Goal: Information Seeking & Learning: Learn about a topic

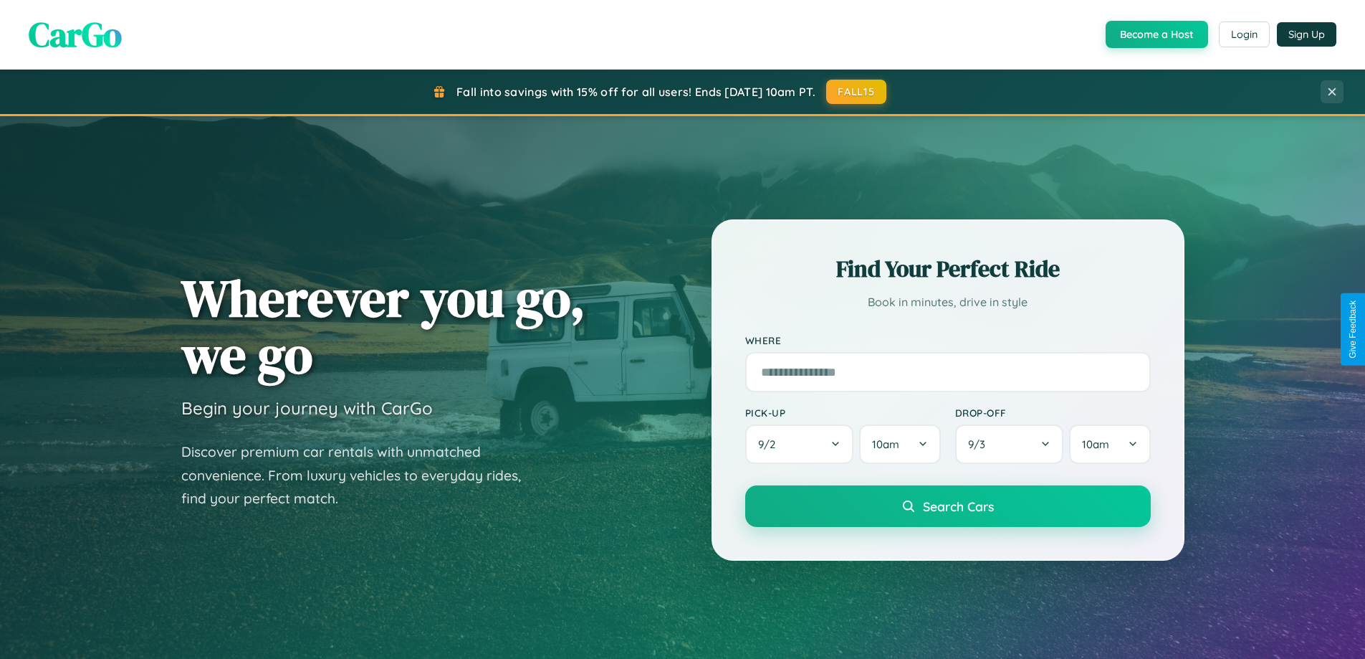
scroll to position [986, 0]
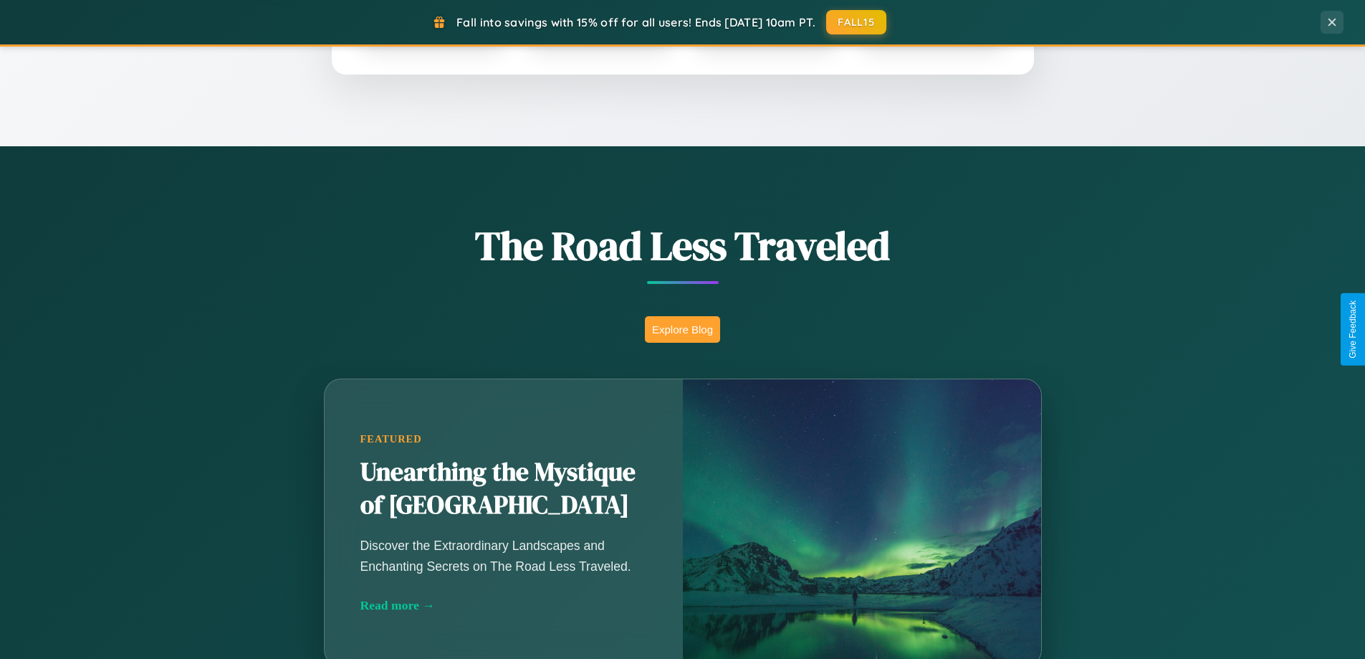
click at [682, 329] on button "Explore Blog" at bounding box center [682, 329] width 75 height 27
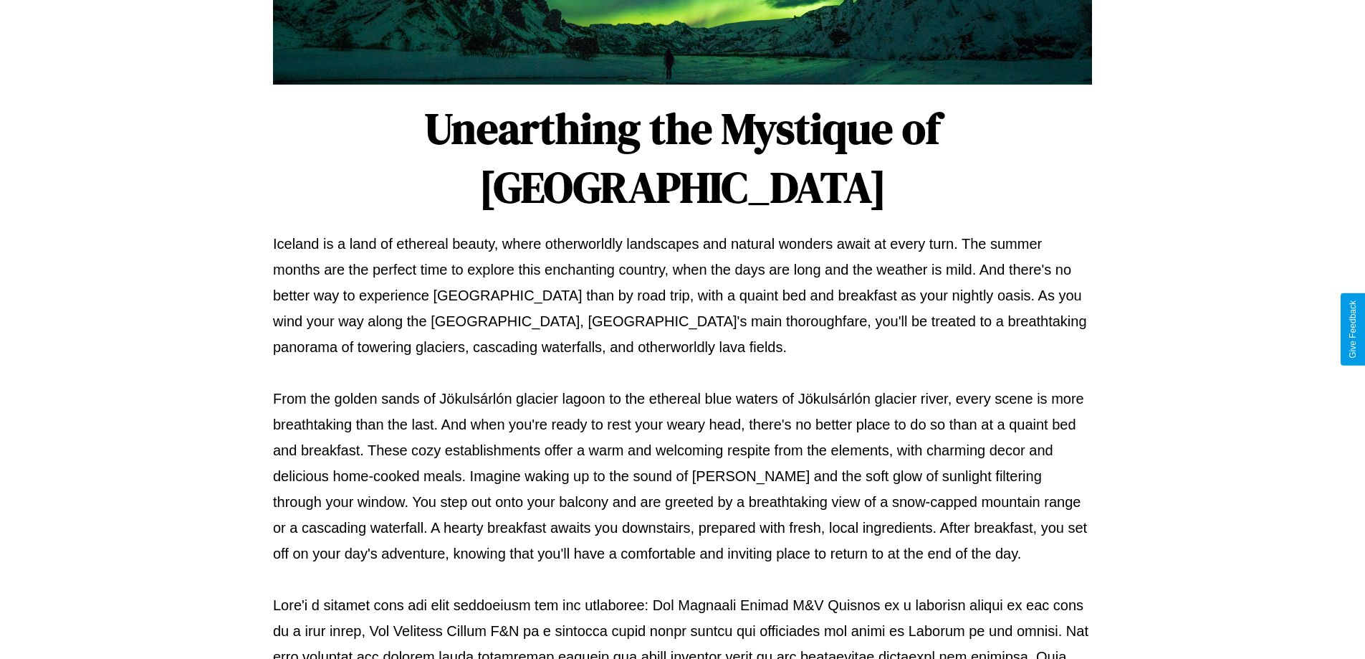
scroll to position [464, 0]
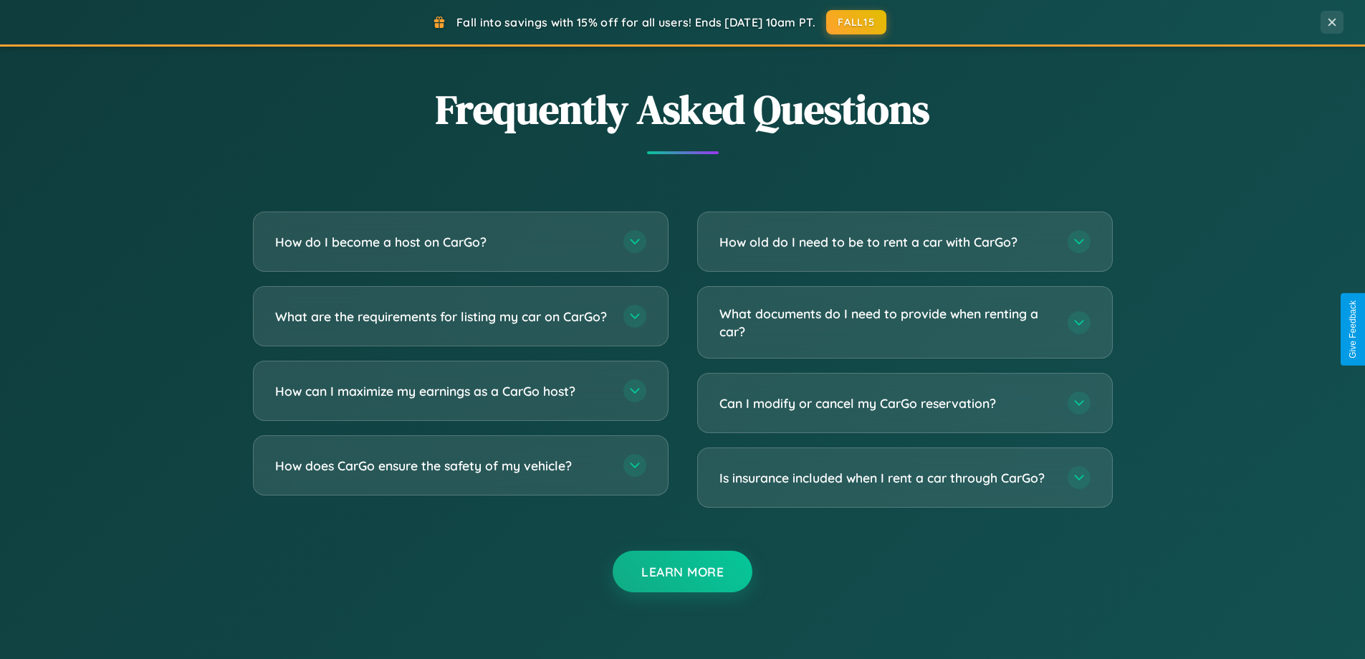
scroll to position [2758, 0]
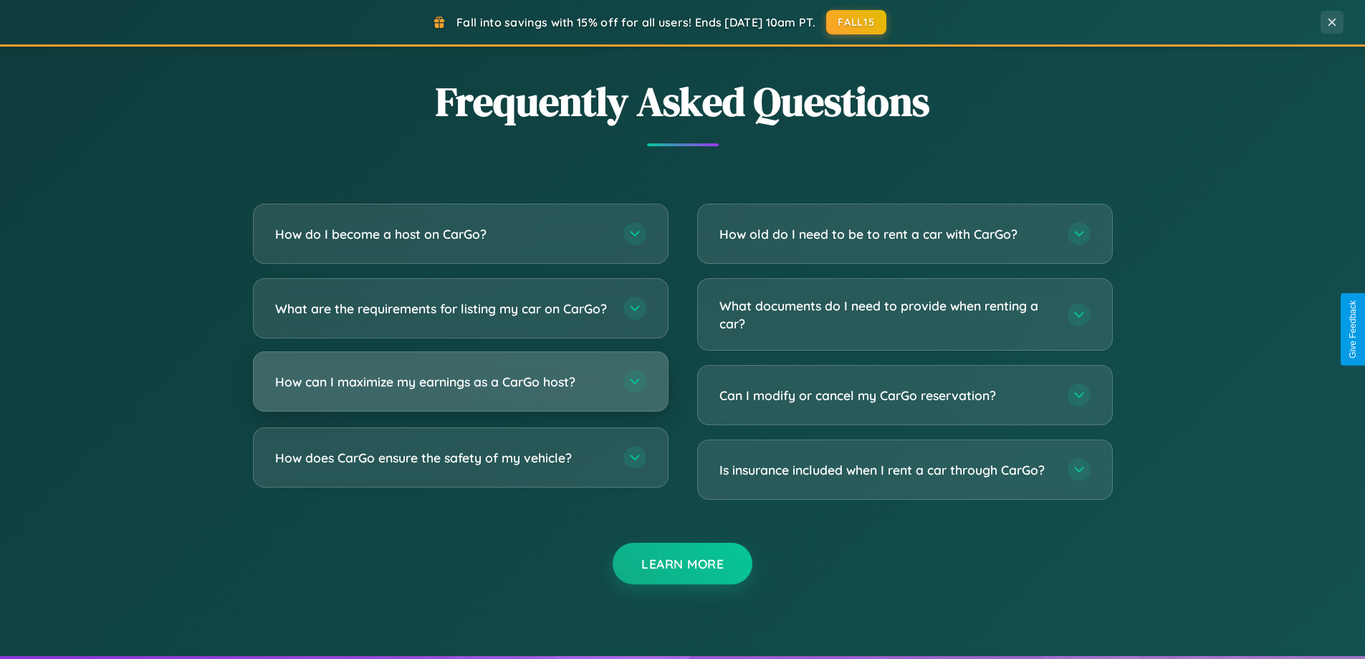
click at [460, 391] on h3 "How can I maximize my earnings as a CarGo host?" at bounding box center [442, 382] width 334 height 18
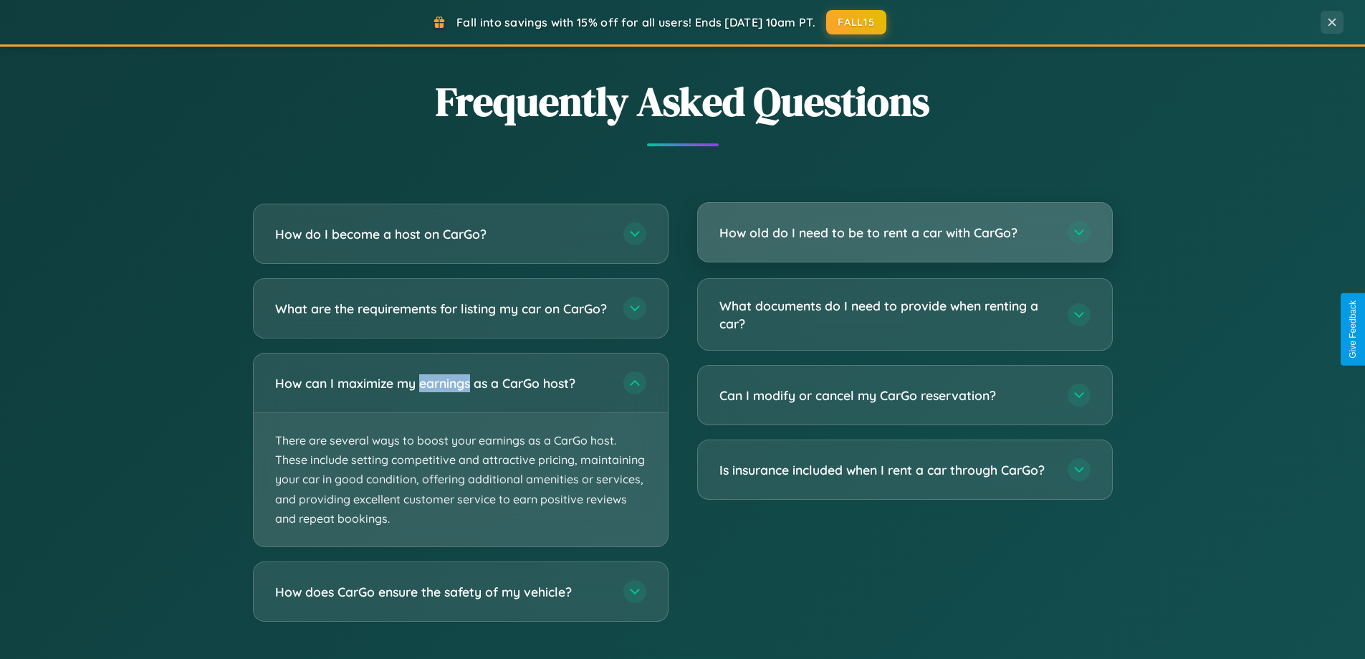
click at [905, 233] on h3 "How old do I need to be to rent a car with CarGo?" at bounding box center [887, 233] width 334 height 18
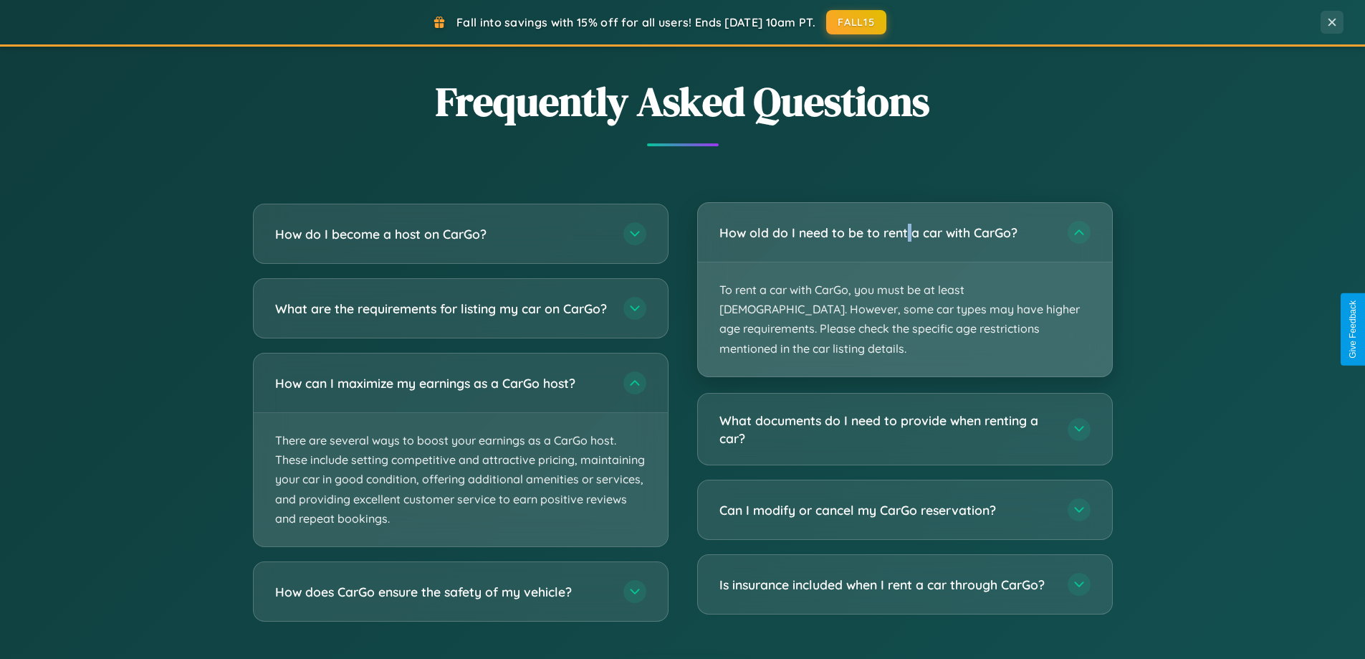
click at [905, 280] on p "To rent a car with CarGo, you must be at least [DEMOGRAPHIC_DATA]. However, som…" at bounding box center [905, 319] width 414 height 114
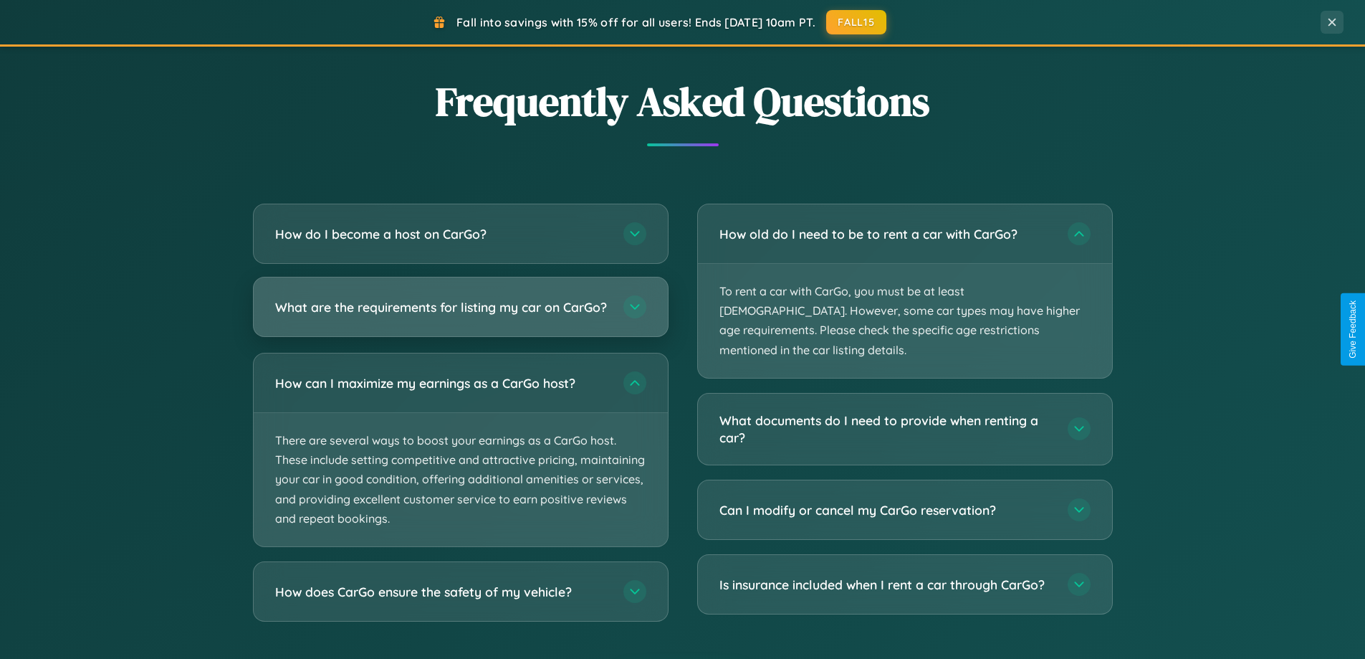
click at [460, 314] on h3 "What are the requirements for listing my car on CarGo?" at bounding box center [442, 307] width 334 height 18
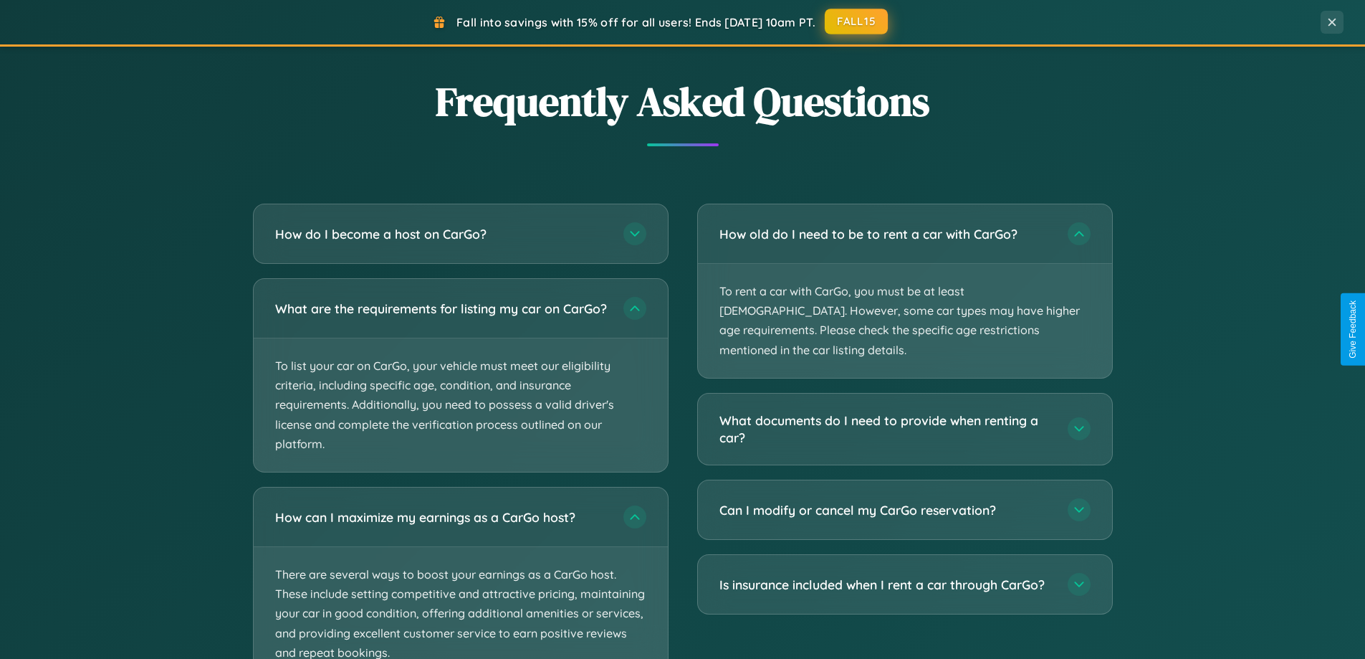
click at [857, 22] on button "FALL15" at bounding box center [856, 22] width 63 height 26
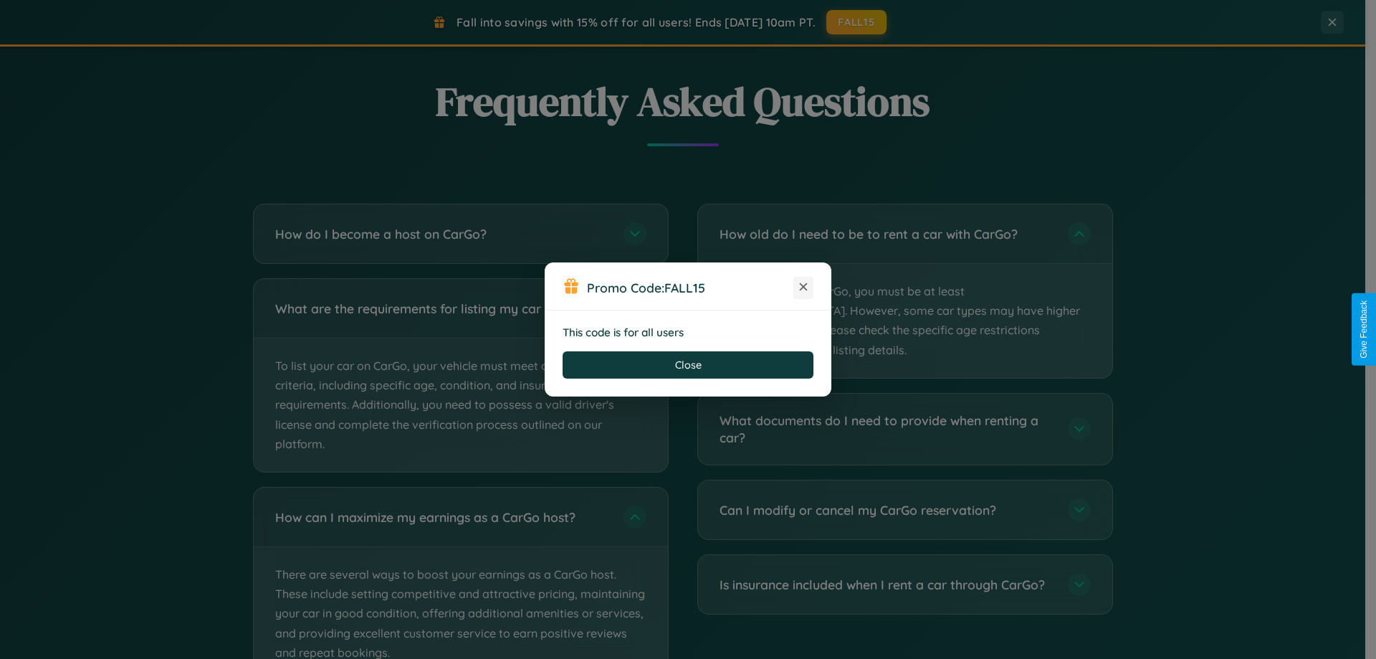
click at [803, 287] on icon at bounding box center [803, 287] width 14 height 14
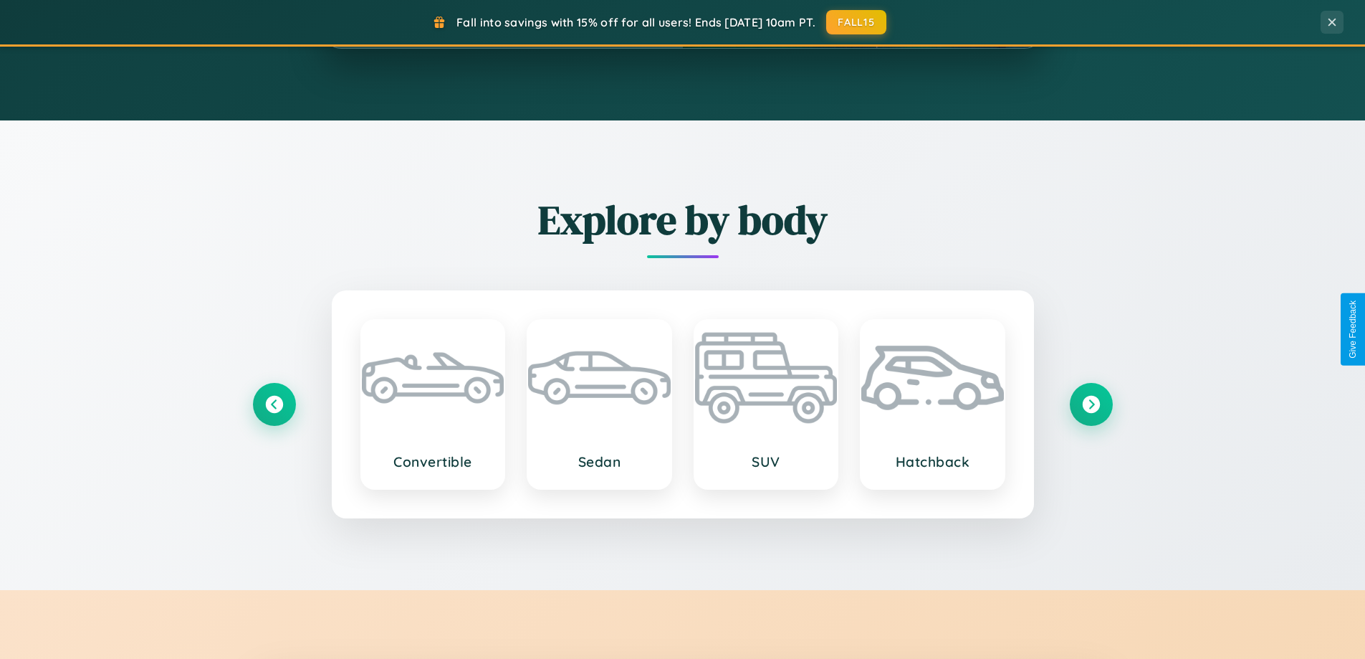
scroll to position [0, 0]
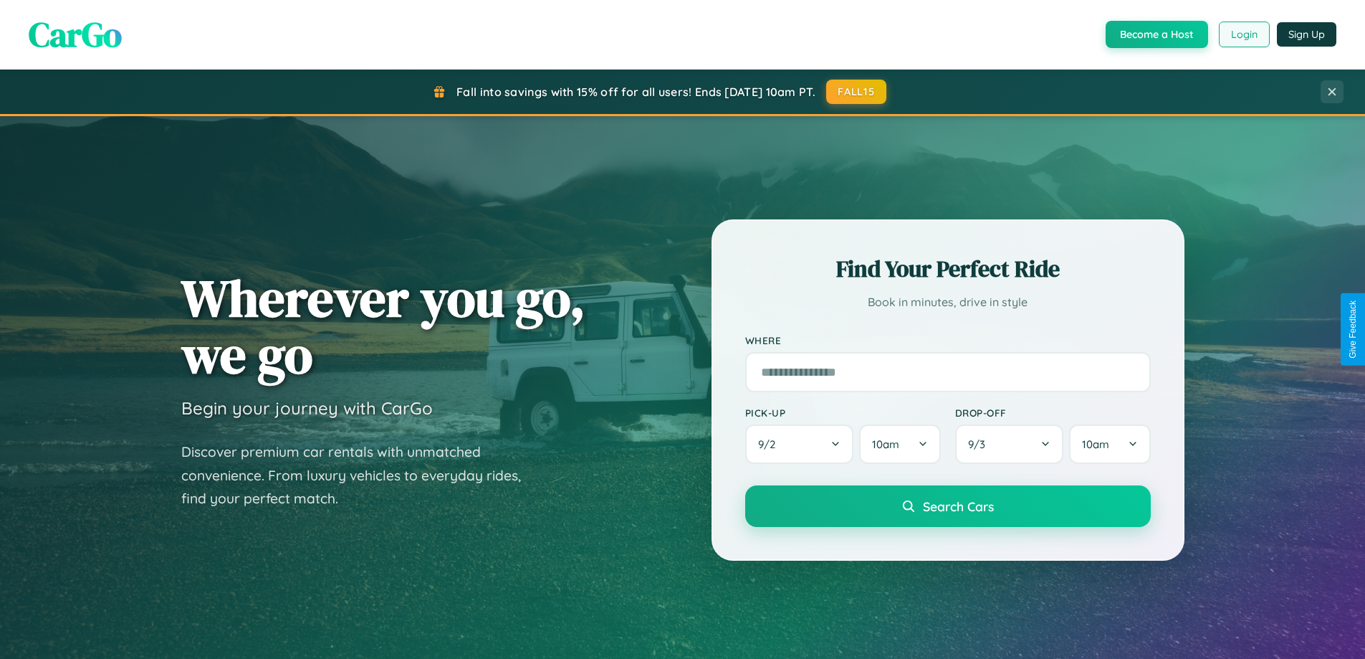
click at [1244, 34] on button "Login" at bounding box center [1244, 35] width 51 height 26
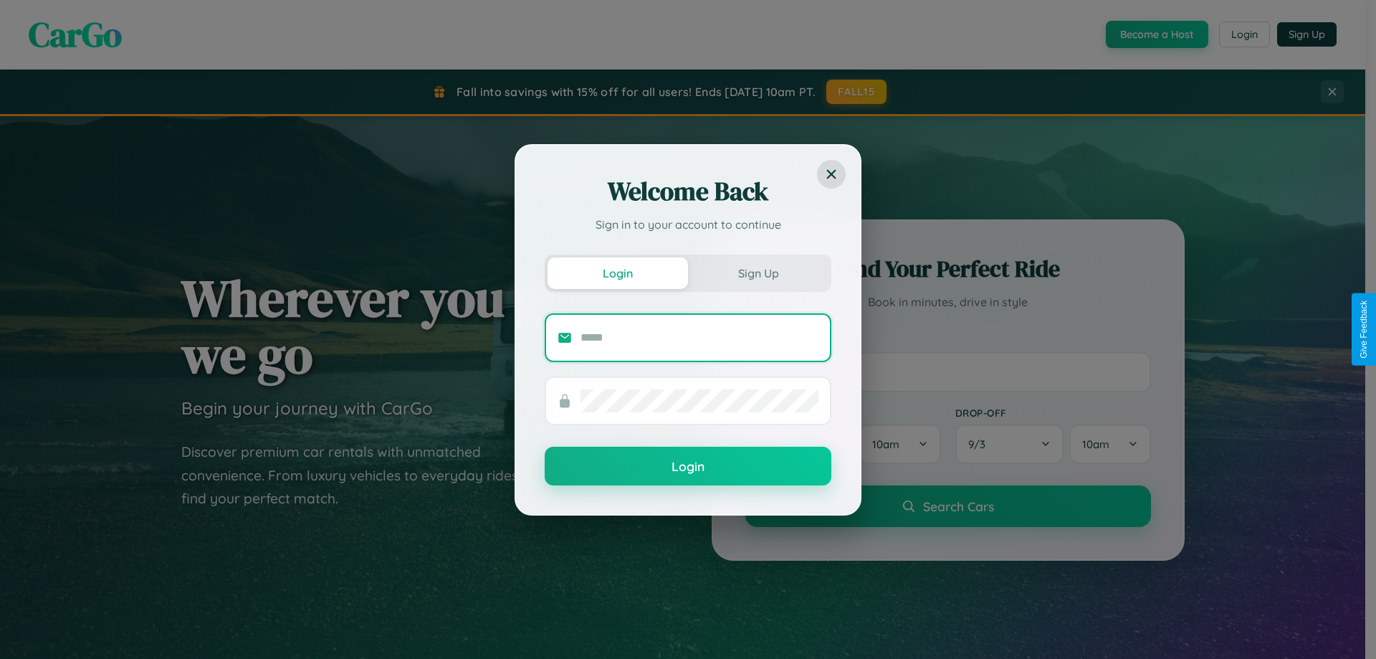
click at [700, 337] on input "text" at bounding box center [700, 337] width 238 height 23
type input "**********"
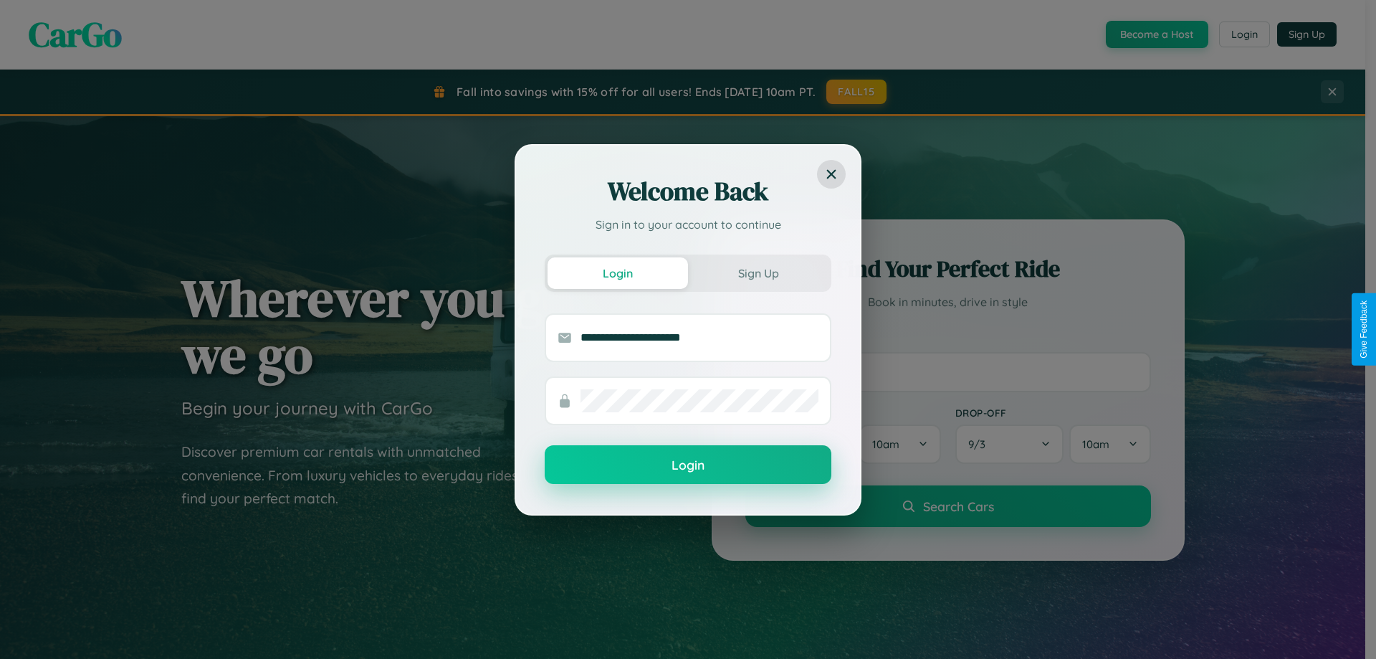
click at [688, 465] on button "Login" at bounding box center [688, 464] width 287 height 39
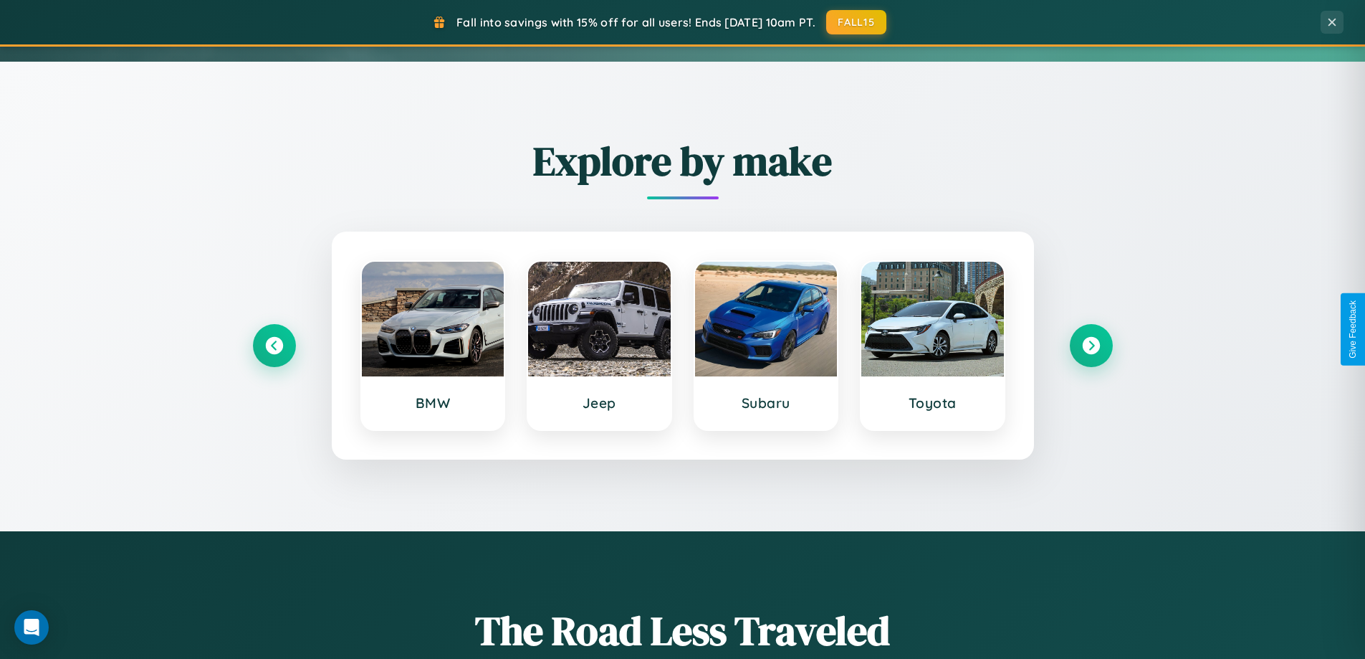
scroll to position [618, 0]
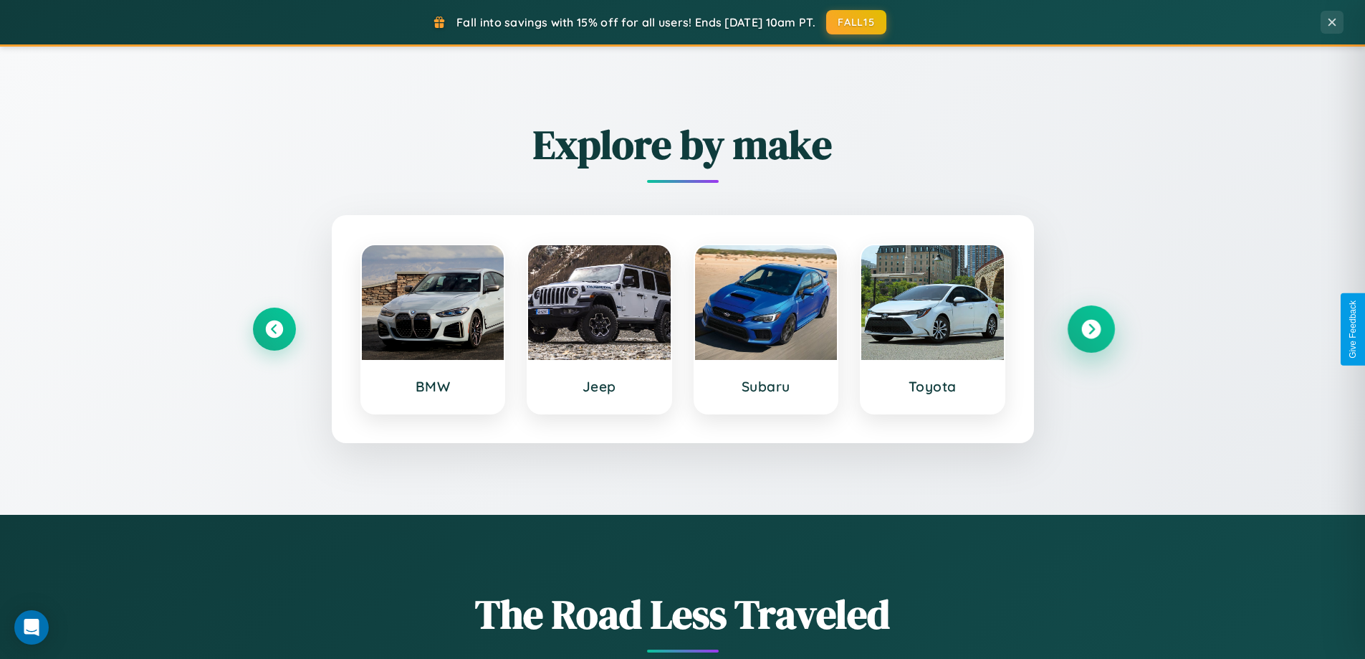
click at [1091, 329] on icon at bounding box center [1091, 329] width 19 height 19
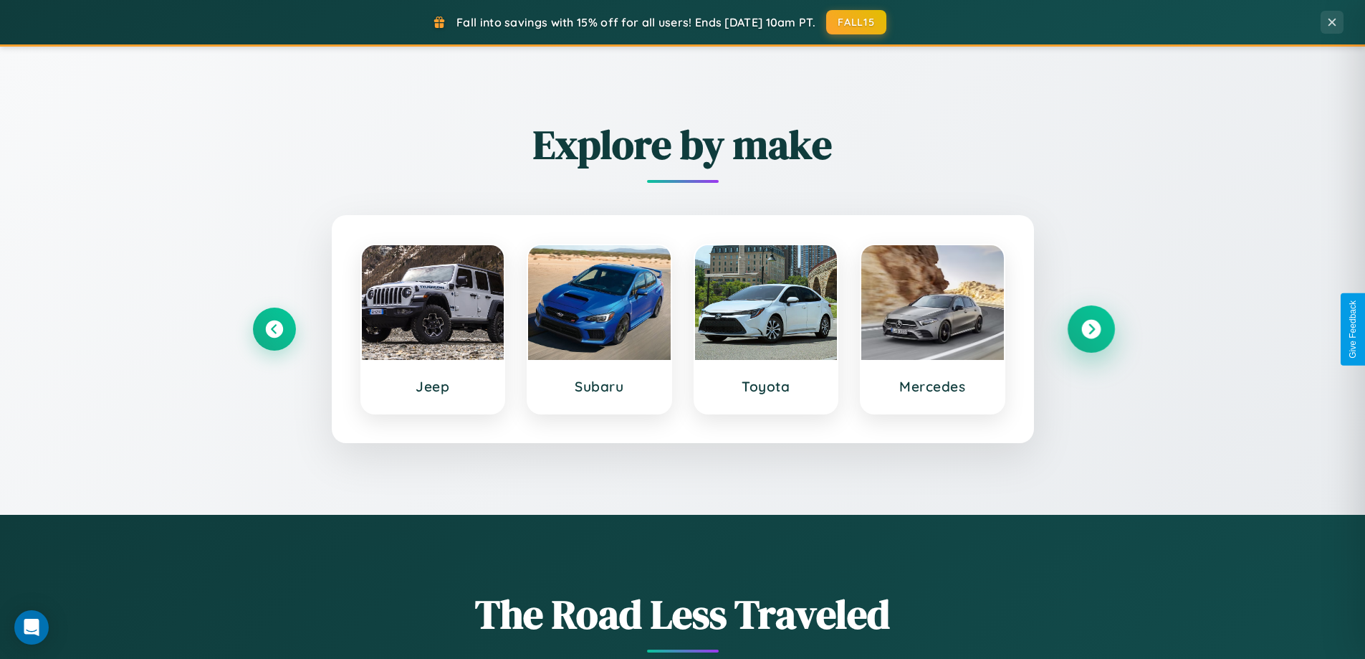
click at [1091, 329] on icon at bounding box center [1091, 329] width 19 height 19
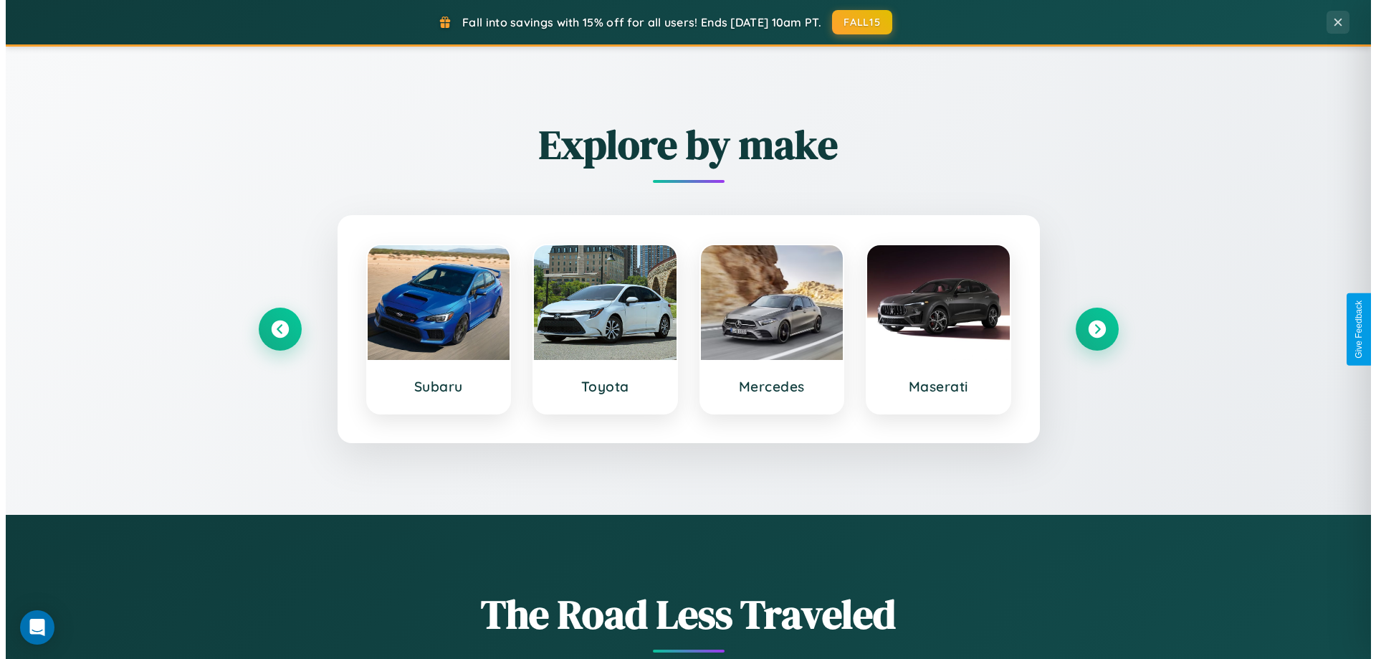
scroll to position [0, 0]
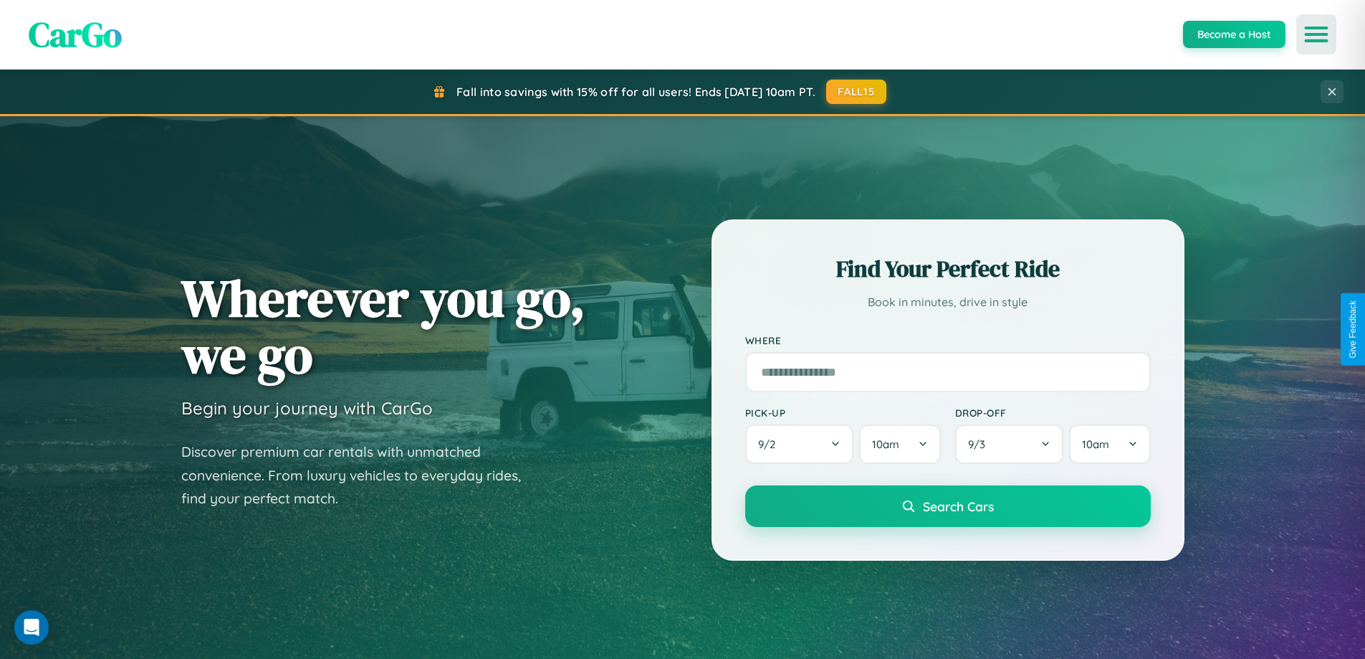
click at [1317, 34] on icon "Open menu" at bounding box center [1317, 34] width 21 height 13
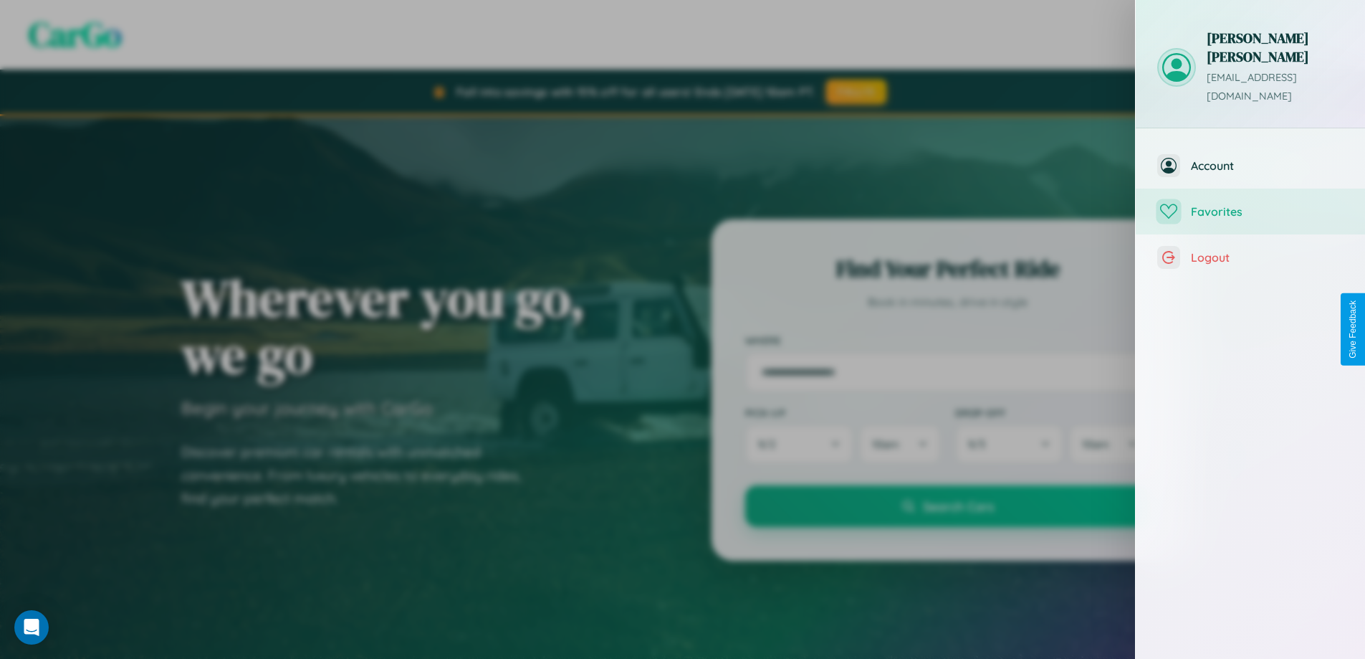
click at [1251, 204] on span "Favorites" at bounding box center [1267, 211] width 153 height 14
